Goal: Entertainment & Leisure: Consume media (video, audio)

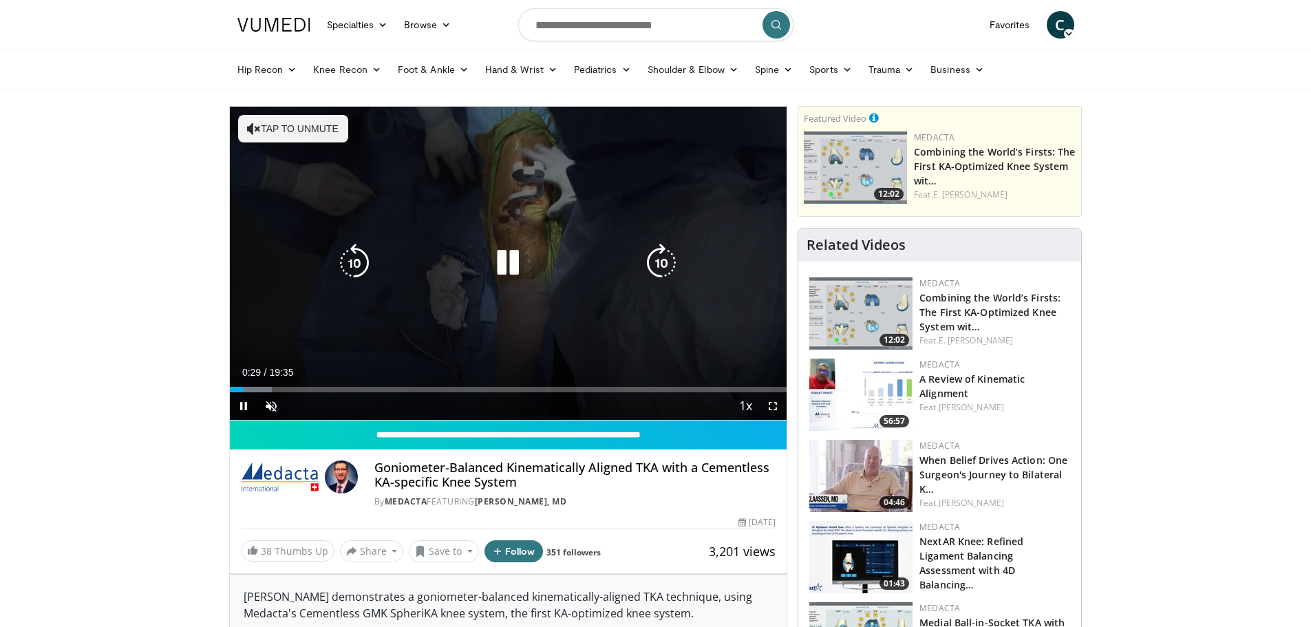
click at [266, 138] on button "Tap to unmute" at bounding box center [293, 129] width 110 height 28
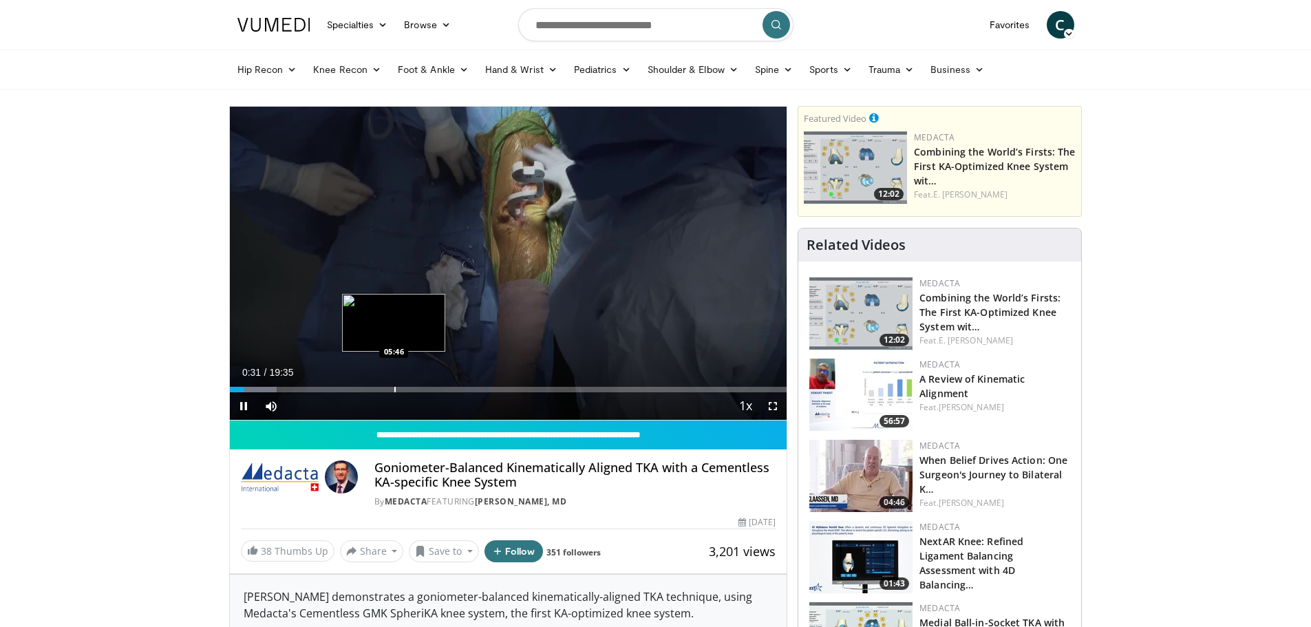
click at [394, 385] on div "Loaded : 8.44% 00:31 05:46" at bounding box center [508, 385] width 557 height 13
click at [445, 385] on div "Loaded : 34.92% 05:48 07:32" at bounding box center [508, 385] width 557 height 13
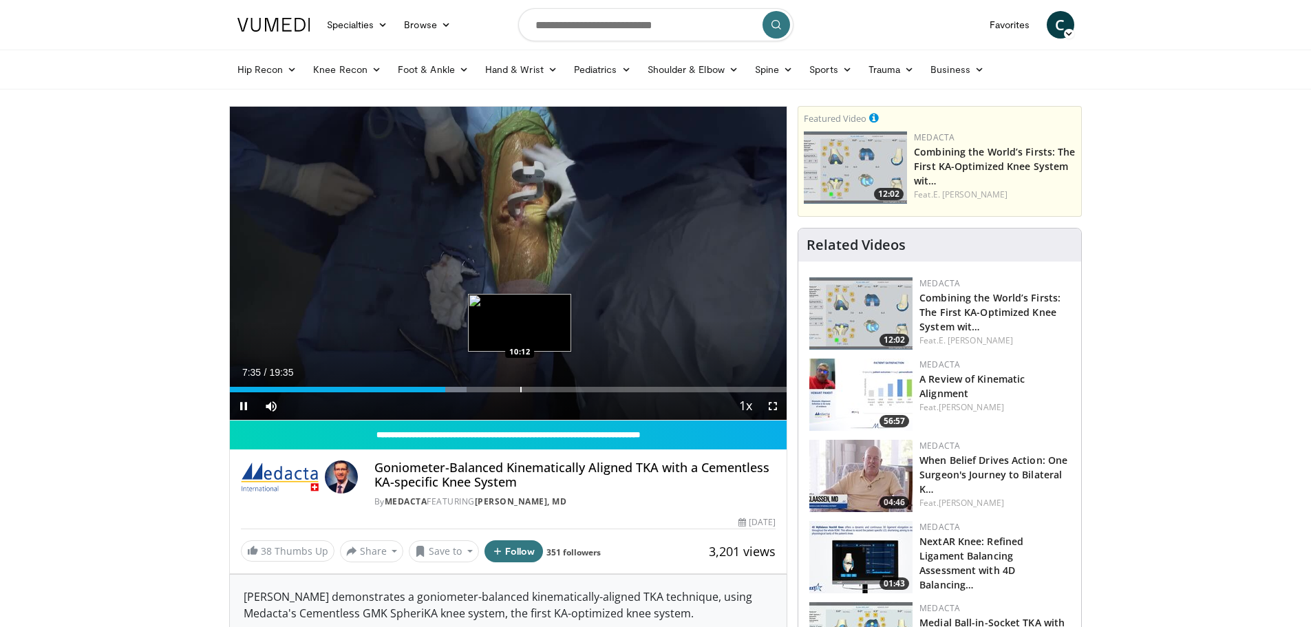
click at [520, 385] on div "Loaded : 42.59% 07:35 10:12" at bounding box center [508, 385] width 557 height 13
click at [562, 384] on div "Loaded : 56.21% 10:13 11:37" at bounding box center [508, 385] width 557 height 13
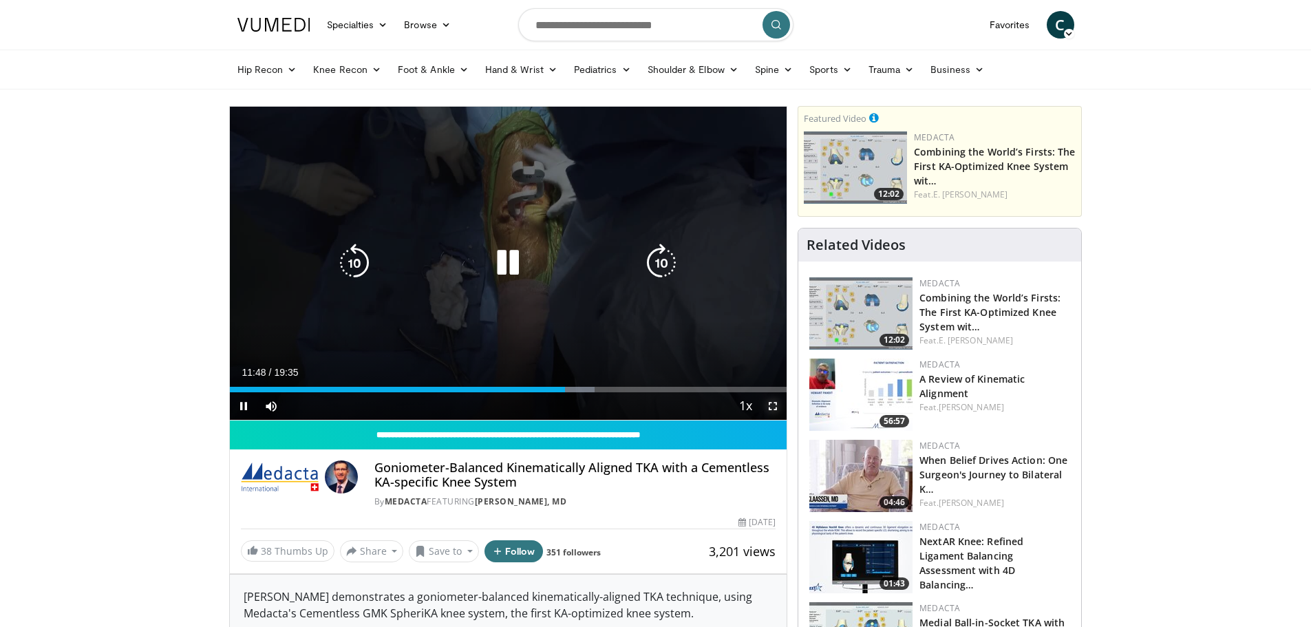
drag, startPoint x: 767, startPoint y: 403, endPoint x: 767, endPoint y: 487, distance: 83.3
click at [767, 403] on span "Video Player" at bounding box center [773, 406] width 28 height 28
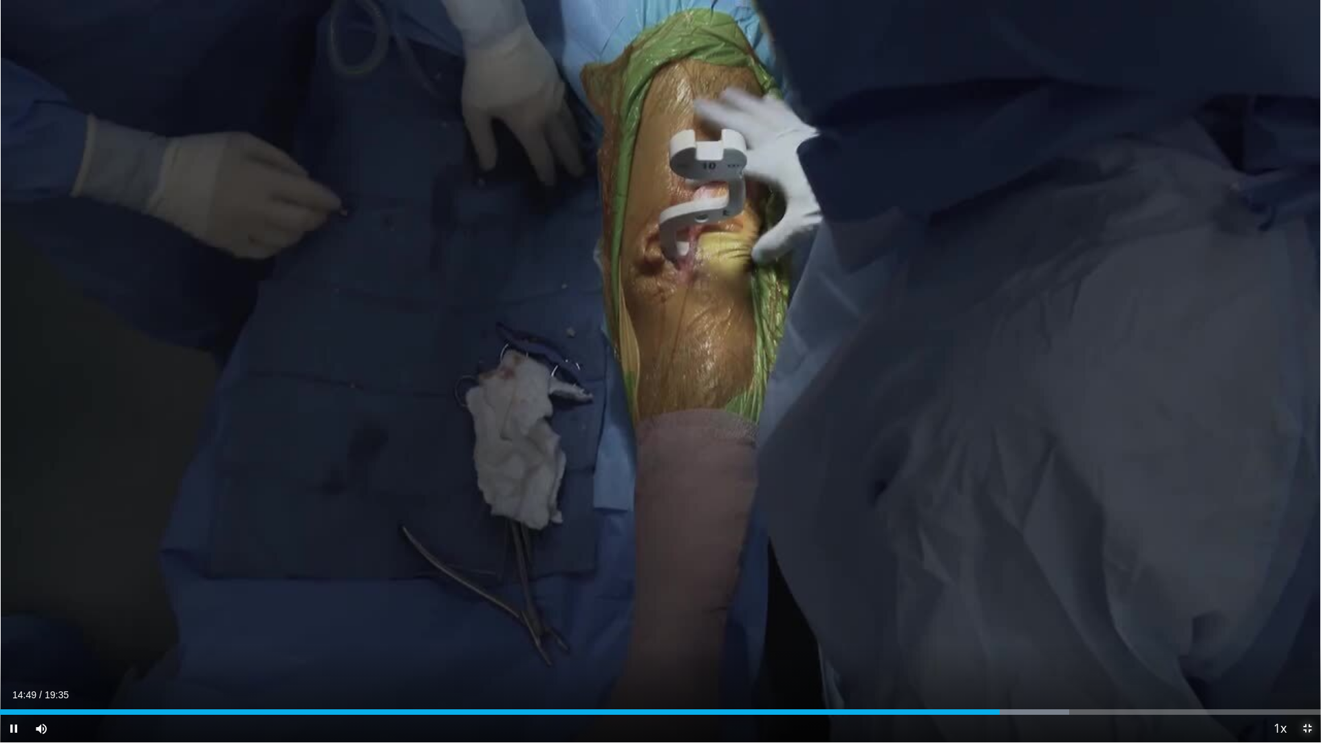
click at [1305, 626] on span "Video Player" at bounding box center [1308, 729] width 28 height 28
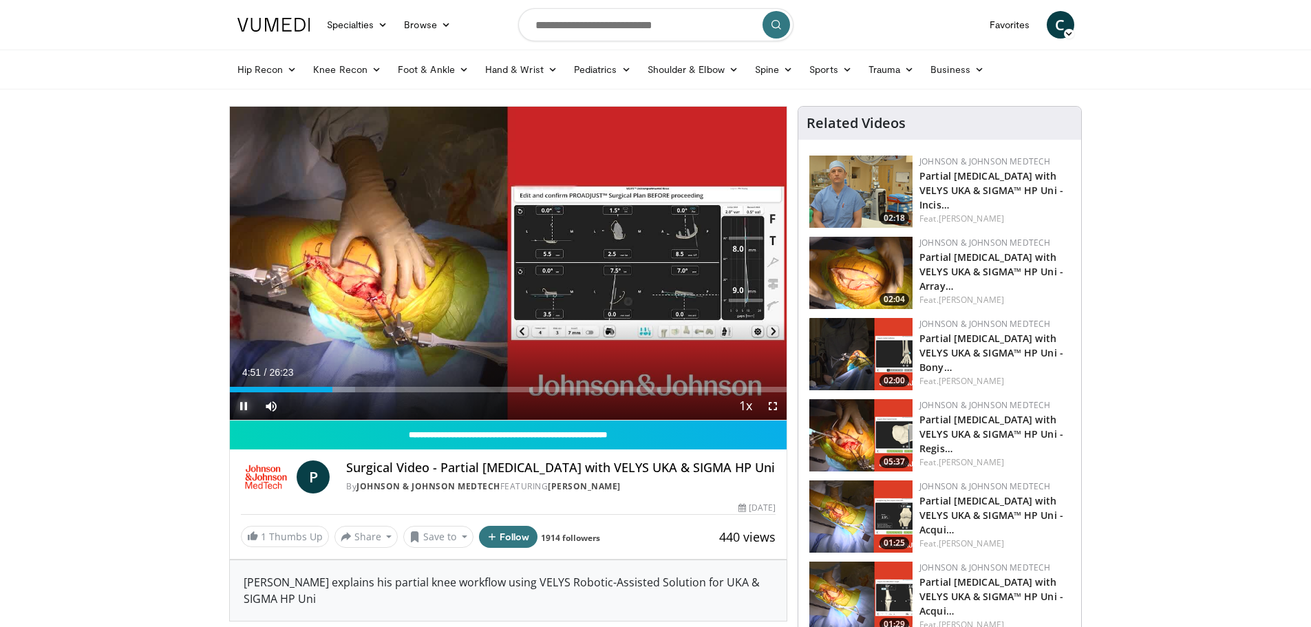
click at [235, 404] on span "Video Player" at bounding box center [244, 406] width 28 height 28
